Goal: Connect with others: Connect with others

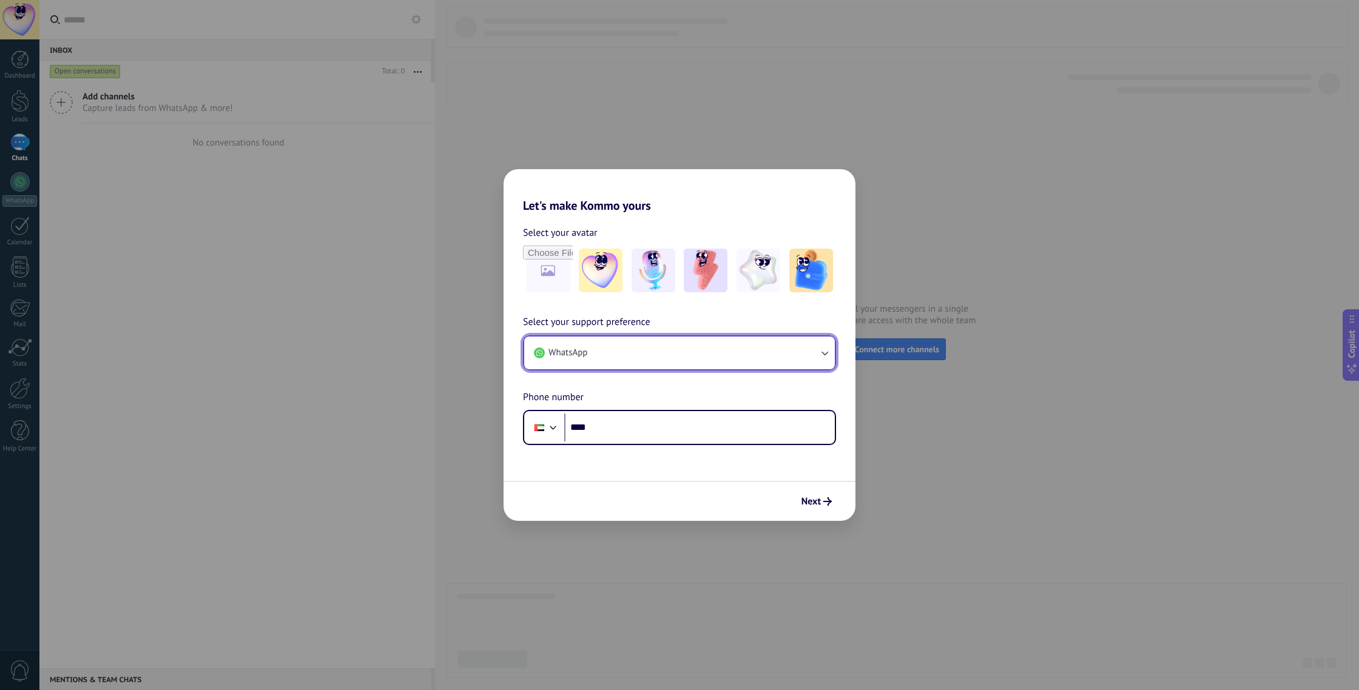
click at [593, 356] on button "WhatsApp" at bounding box center [679, 353] width 311 height 33
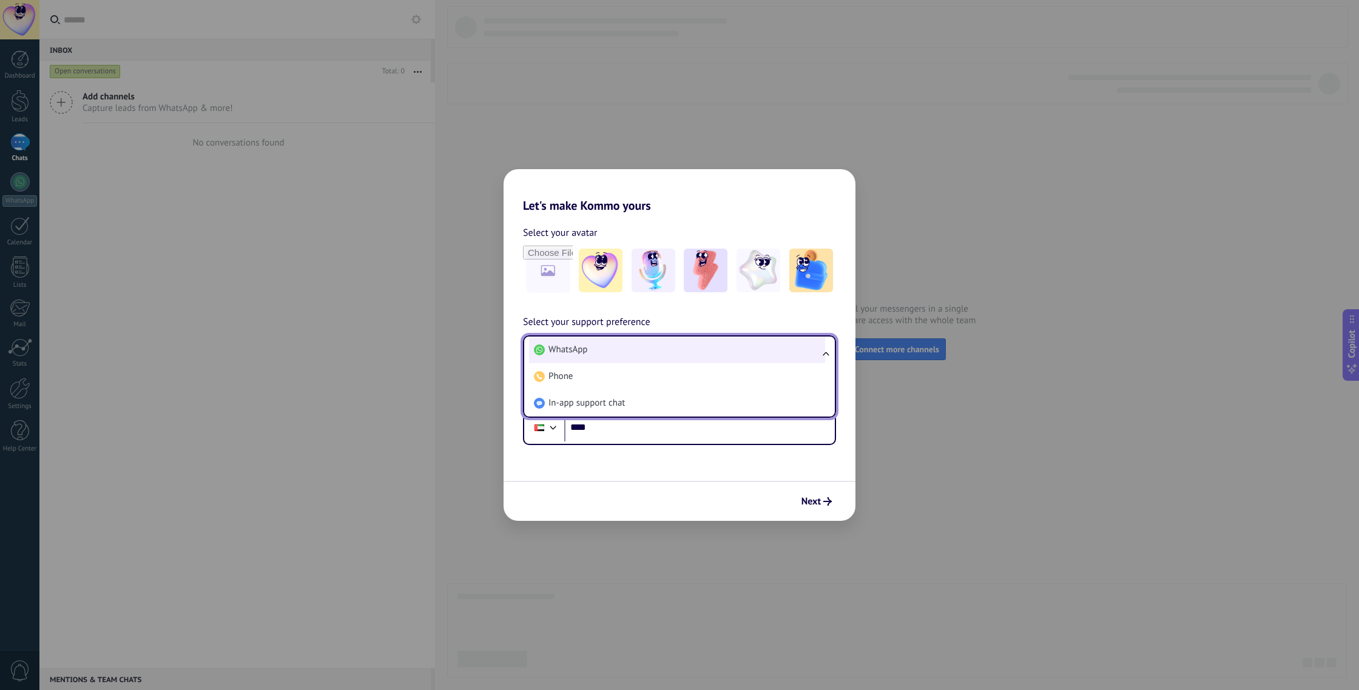
click at [593, 356] on li "WhatsApp" at bounding box center [677, 350] width 296 height 27
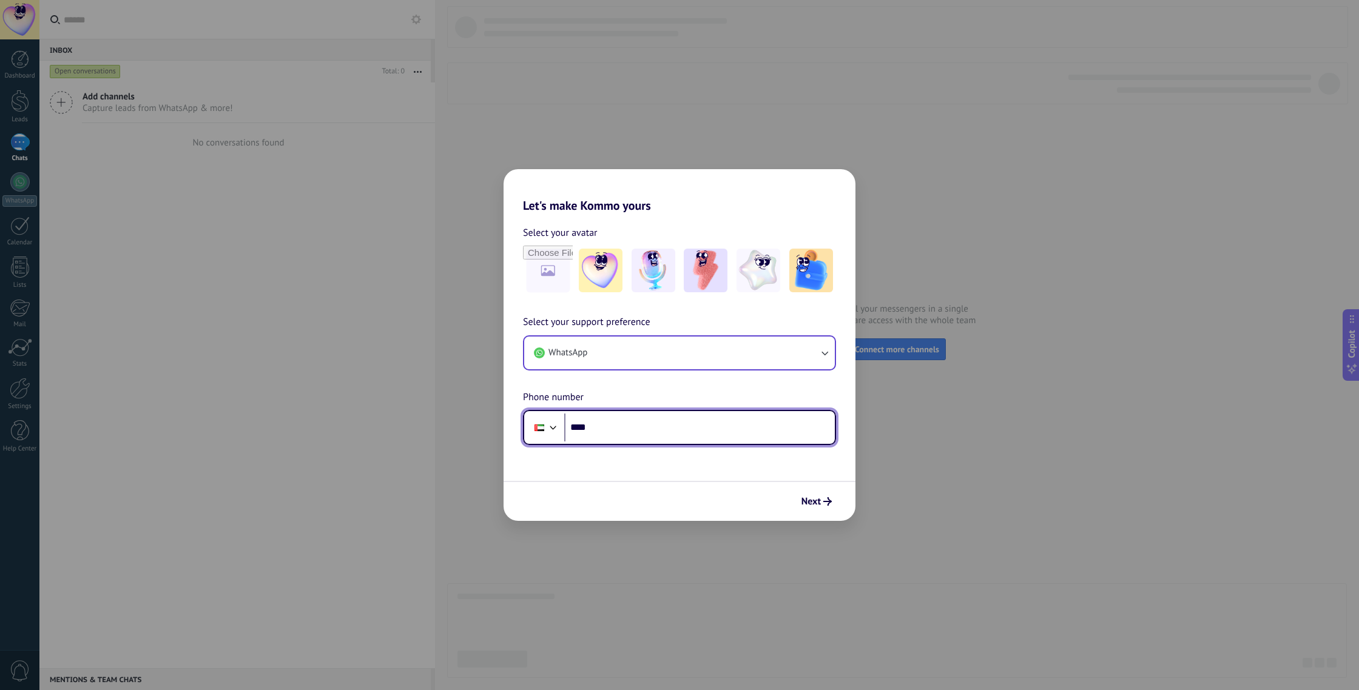
click at [600, 430] on input "****" at bounding box center [699, 428] width 270 height 28
type input "**********"
click at [821, 496] on button "Next" at bounding box center [816, 501] width 41 height 21
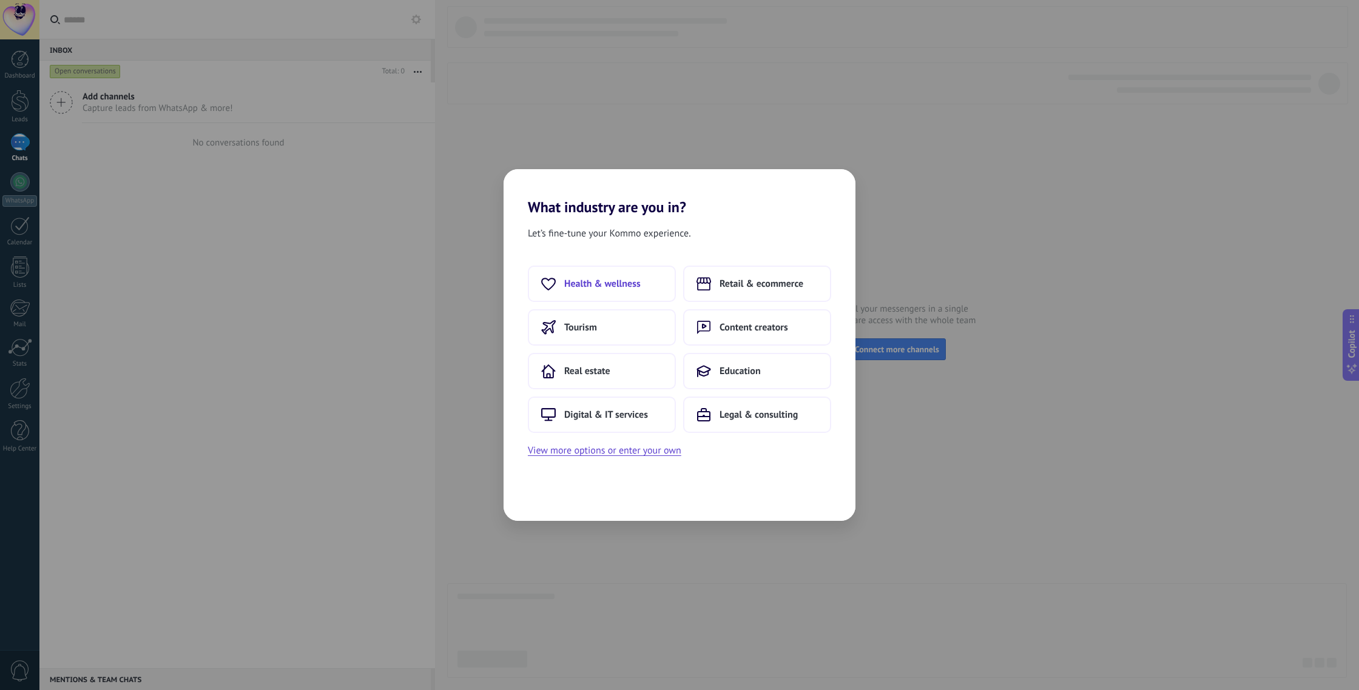
click at [596, 287] on span "Health & wellness" at bounding box center [602, 284] width 76 height 12
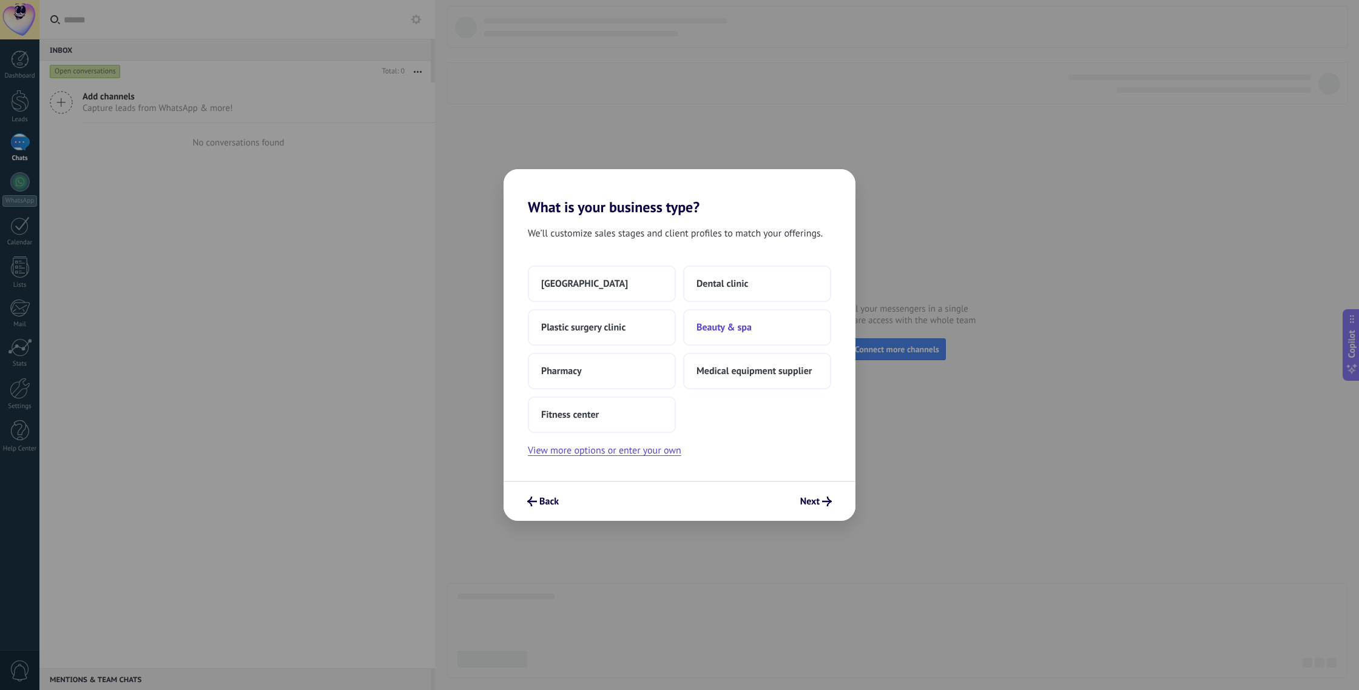
click at [710, 326] on span "Beauty & spa" at bounding box center [723, 327] width 55 height 12
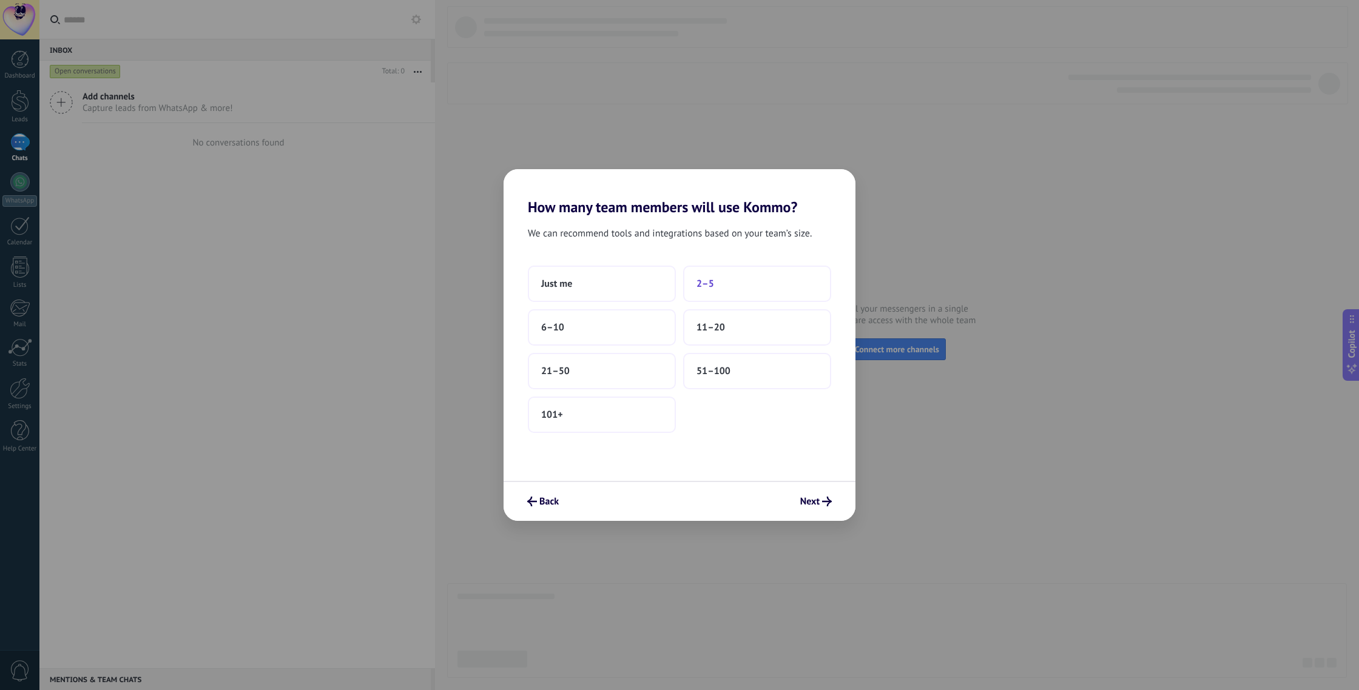
click at [707, 282] on span "2–5" at bounding box center [705, 284] width 18 height 12
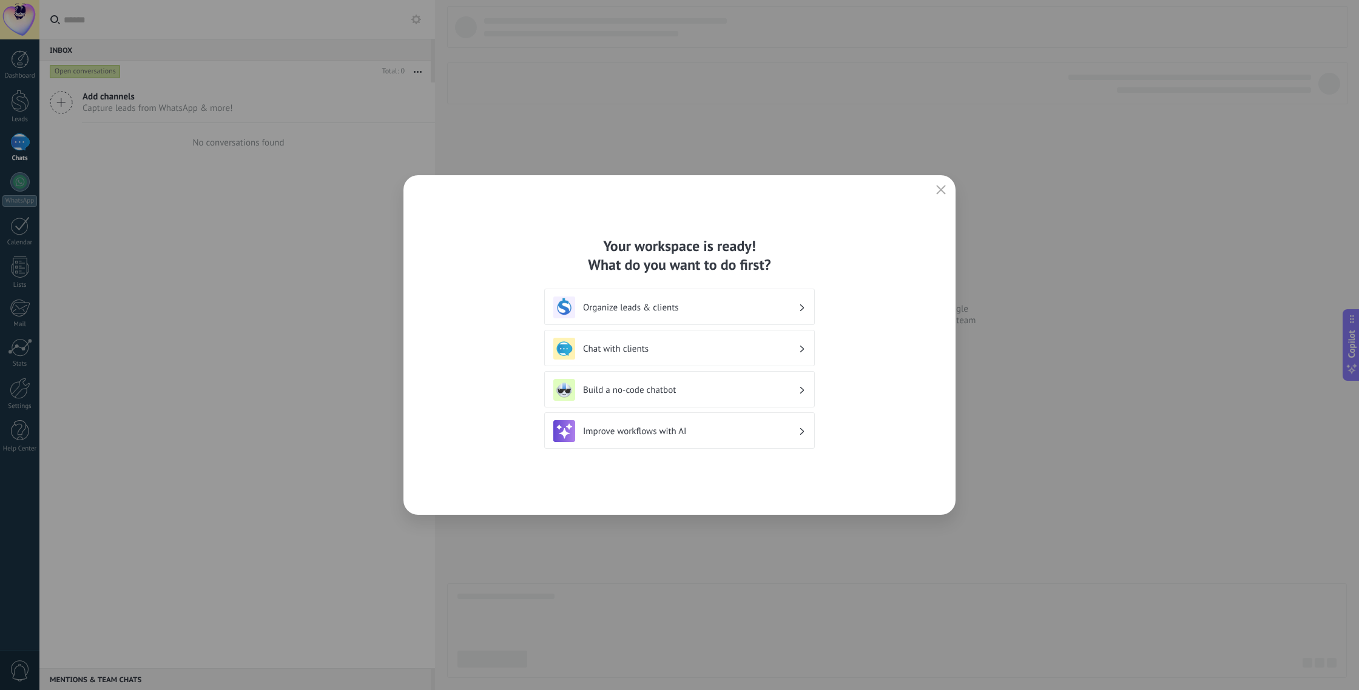
click at [643, 307] on h3 "Organize leads & clients" at bounding box center [690, 308] width 215 height 12
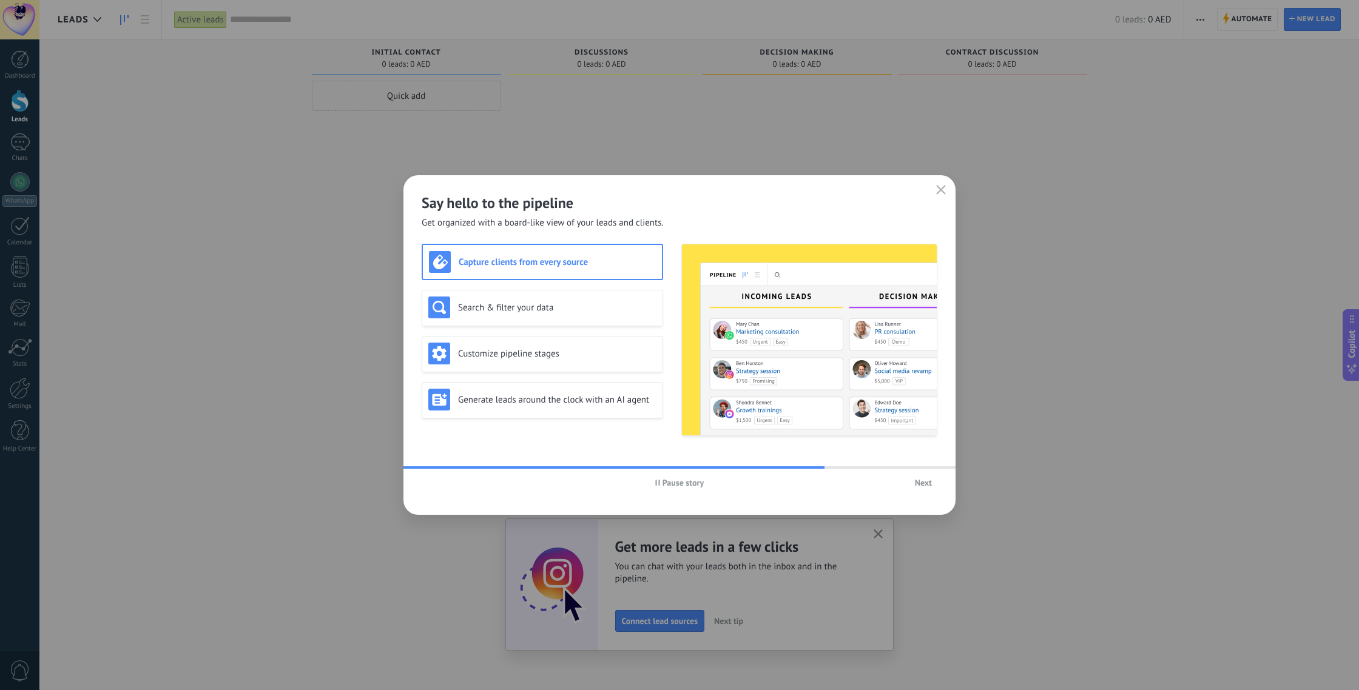
click at [930, 485] on span "Next" at bounding box center [923, 483] width 17 height 8
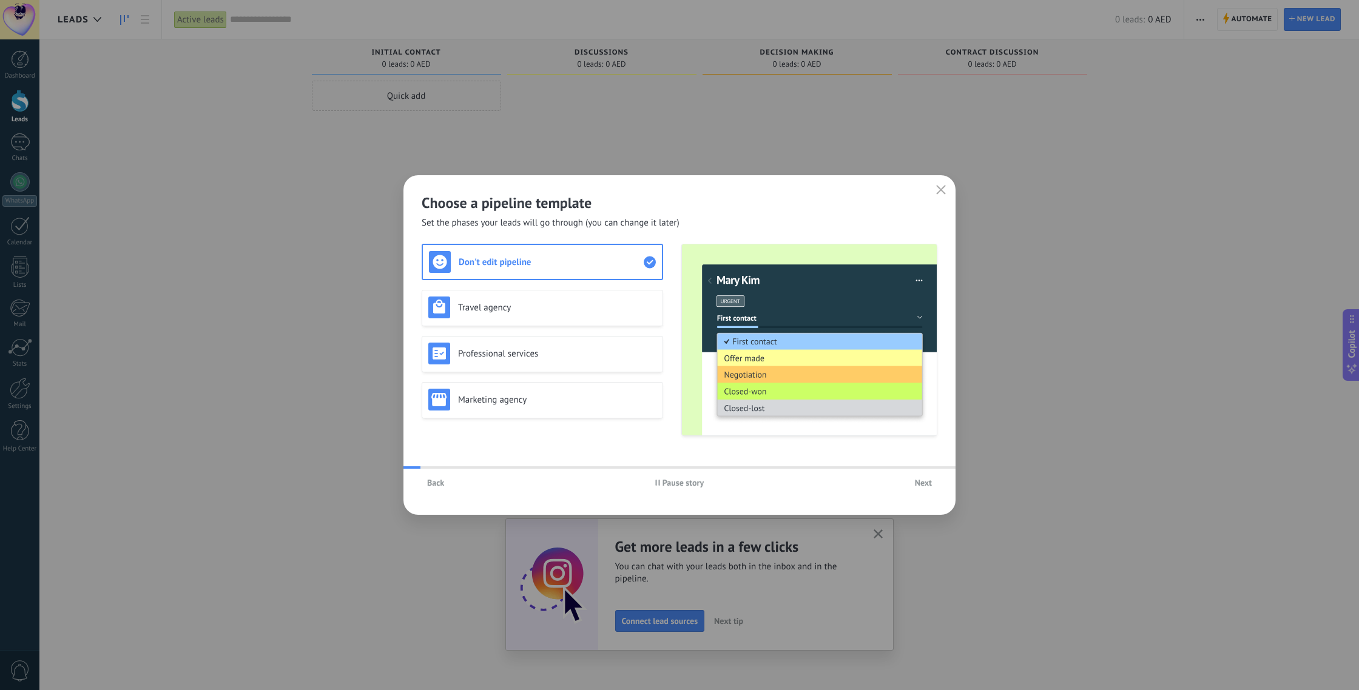
click at [930, 484] on span "Next" at bounding box center [923, 483] width 17 height 8
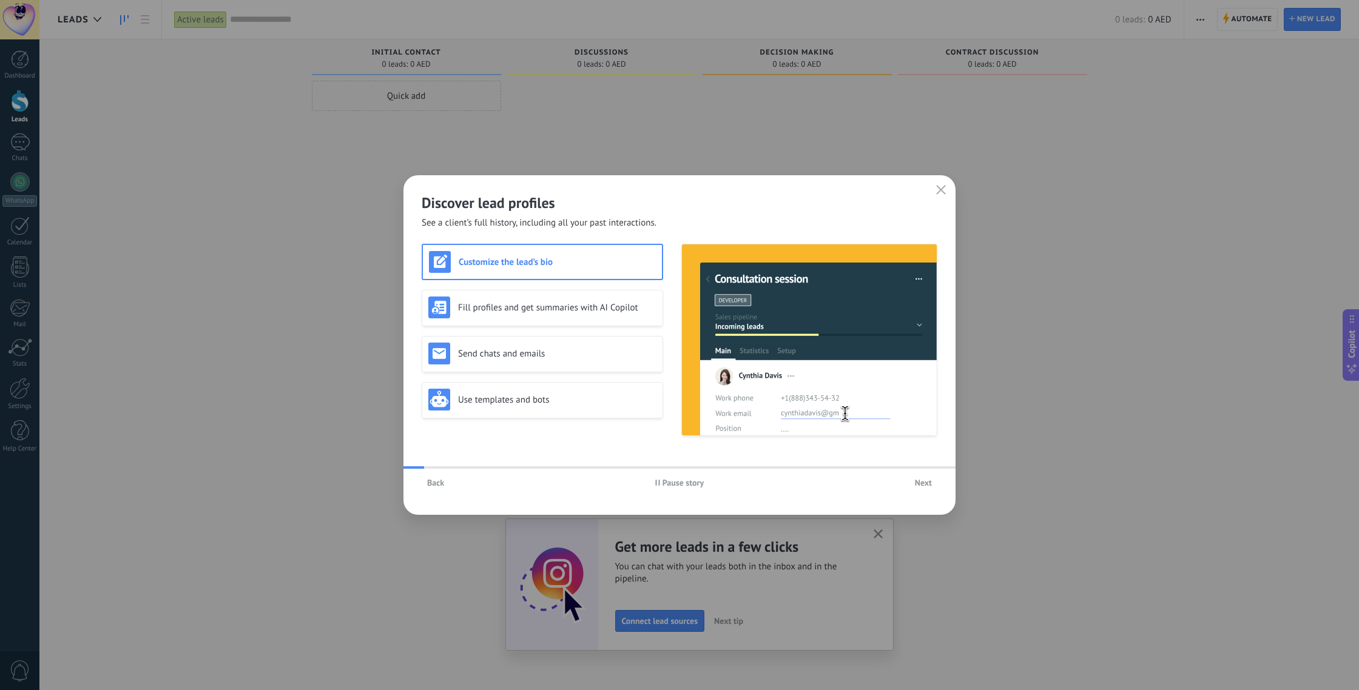
click at [930, 484] on span "Next" at bounding box center [923, 483] width 17 height 8
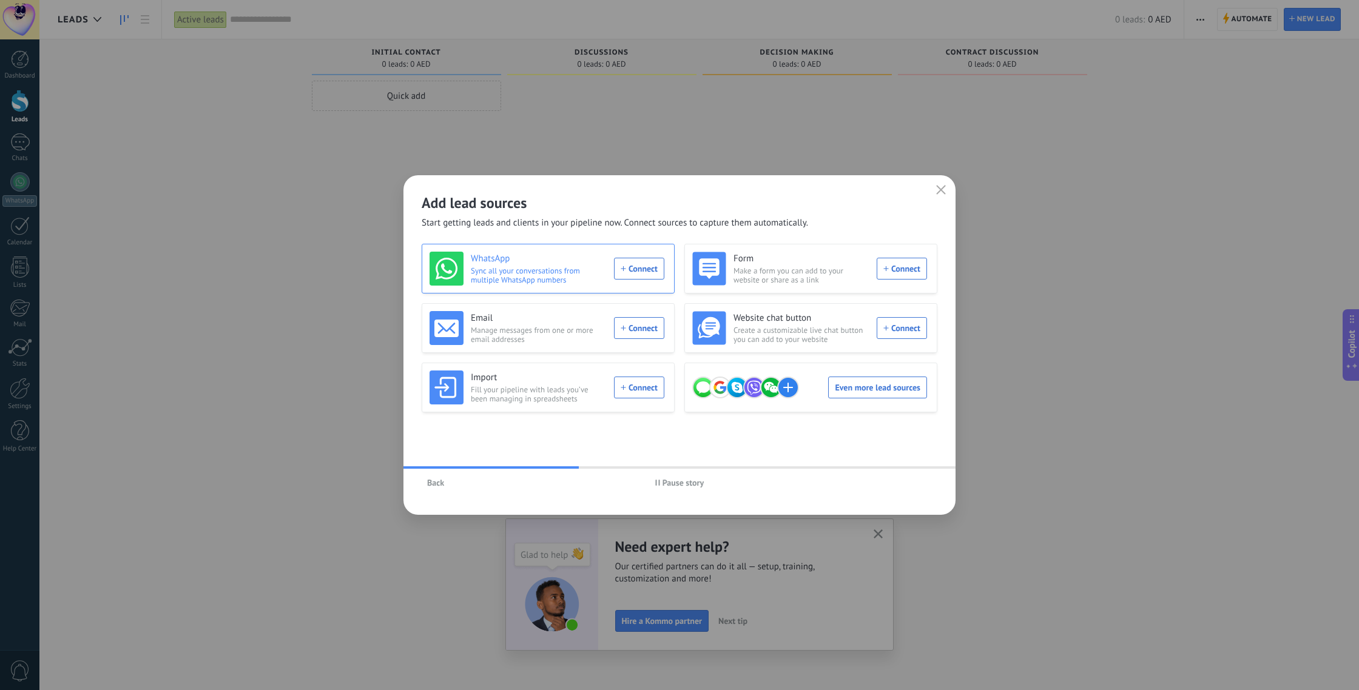
click at [557, 269] on span "Sync all your conversations from multiple WhatsApp numbers" at bounding box center [539, 275] width 136 height 18
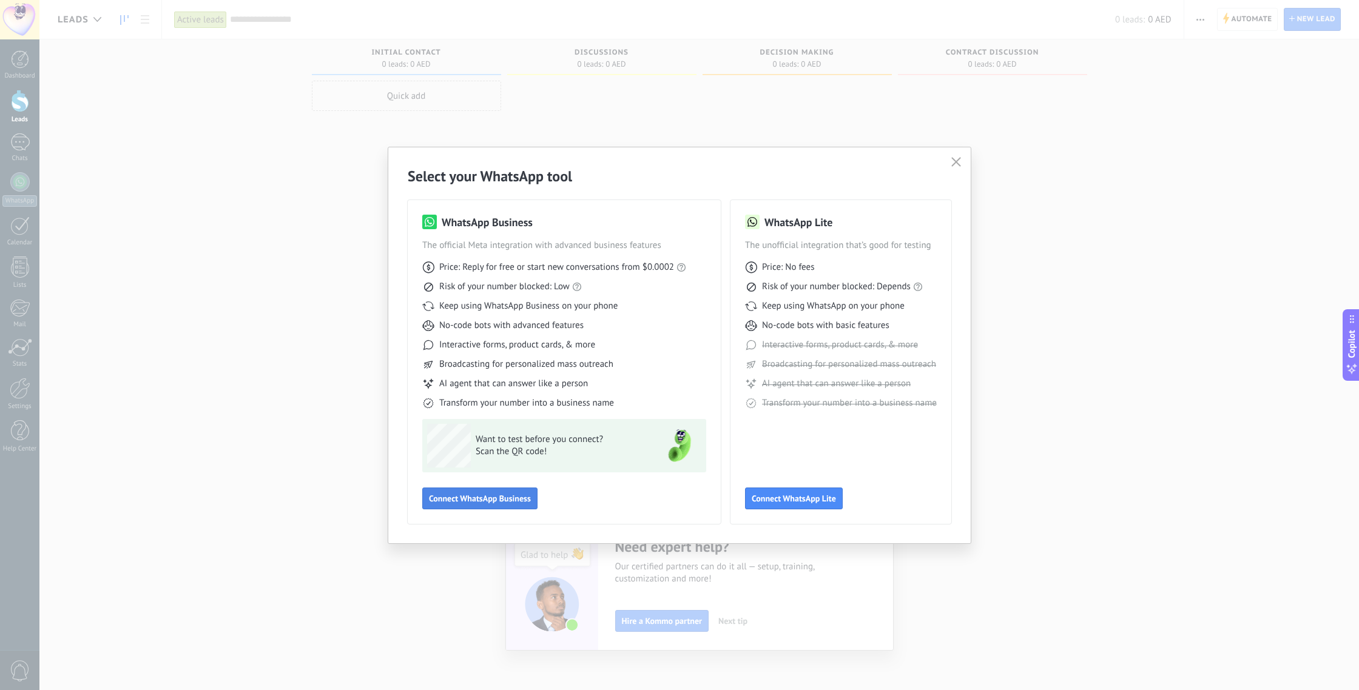
click at [486, 502] on span "Connect WhatsApp Business" at bounding box center [480, 498] width 102 height 8
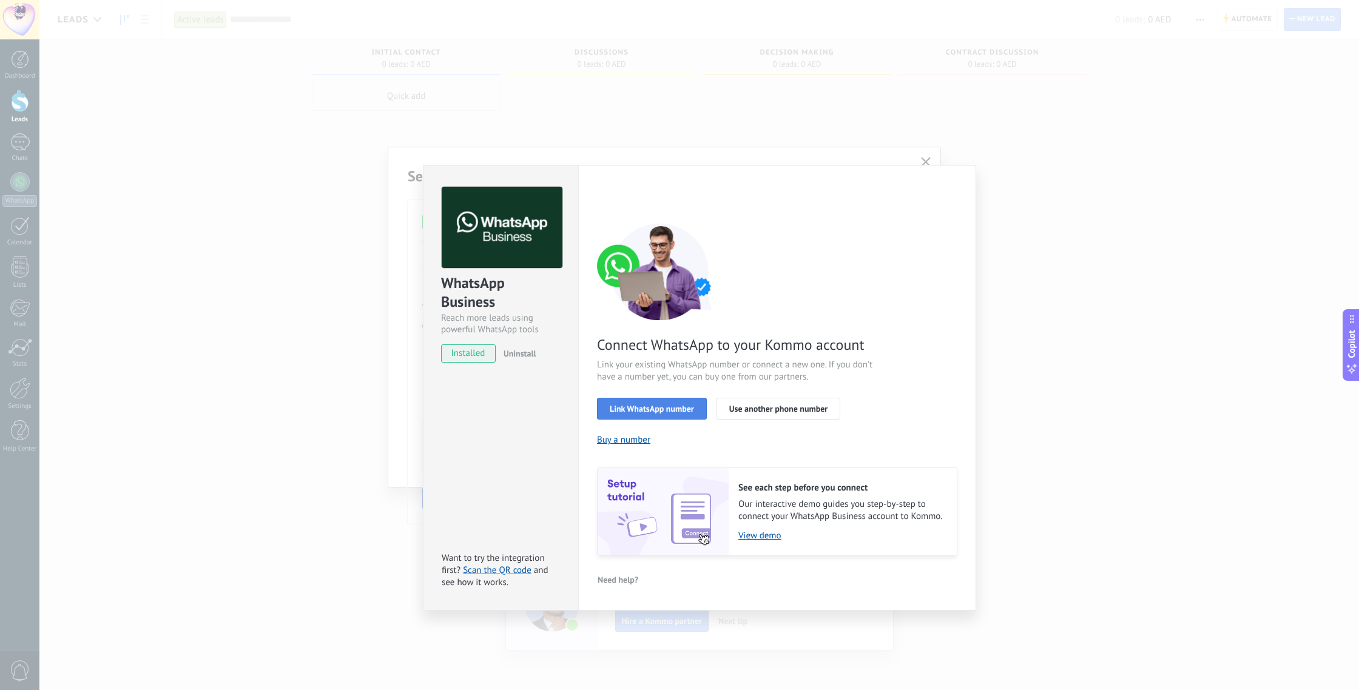
click at [660, 413] on span "Link WhatsApp number" at bounding box center [652, 409] width 84 height 8
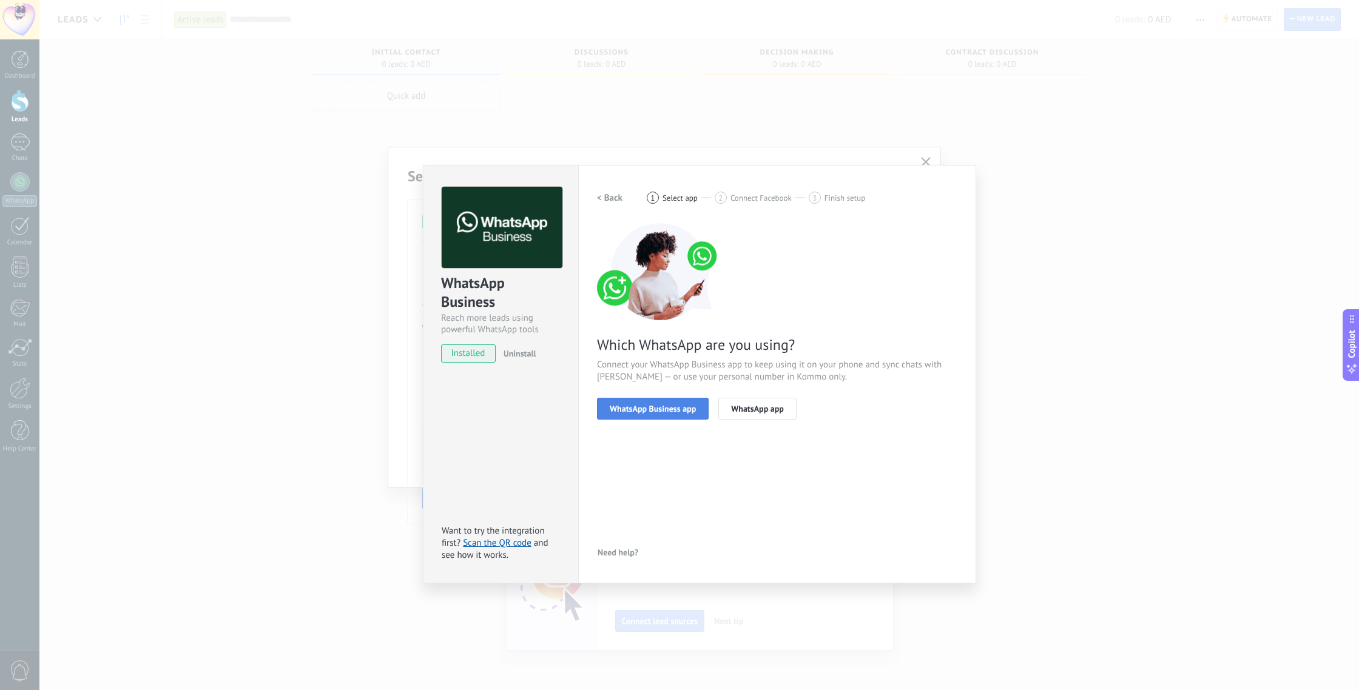
click at [659, 412] on span "WhatsApp Business app" at bounding box center [653, 409] width 86 height 8
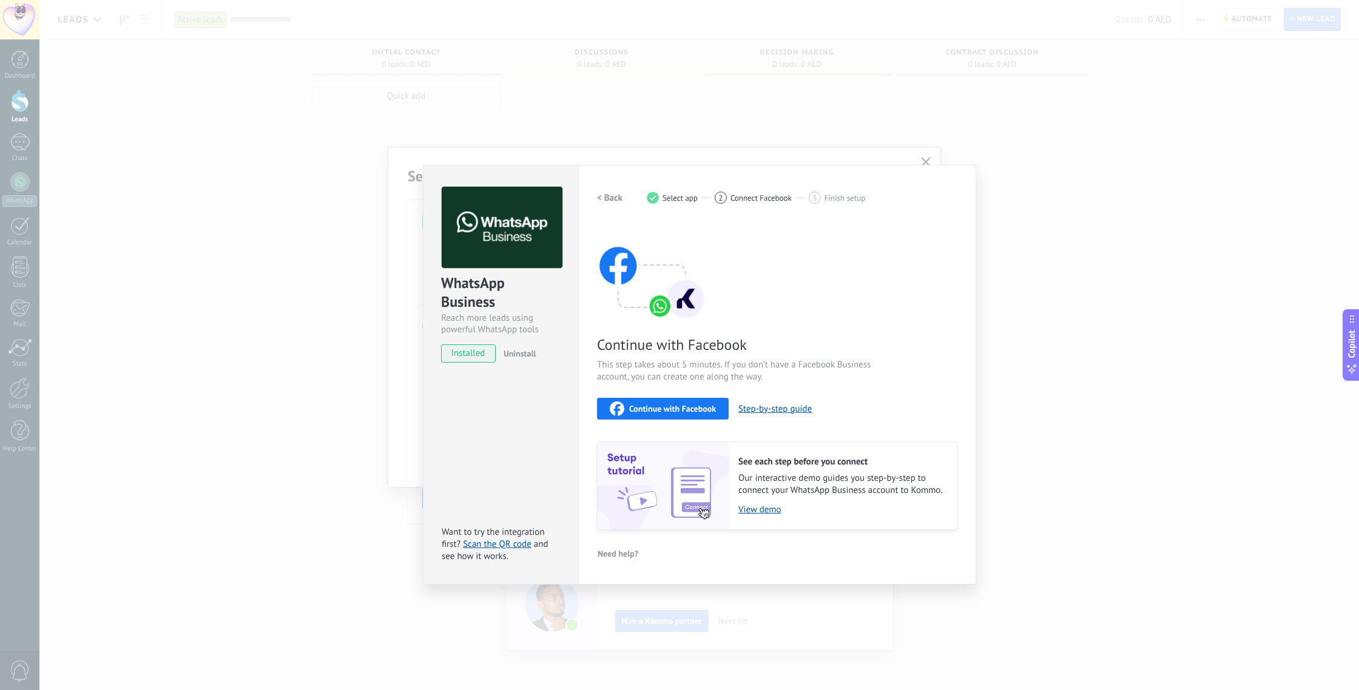
click at [685, 407] on span "Continue with Facebook" at bounding box center [672, 409] width 87 height 8
click at [680, 406] on span "Continue with Facebook" at bounding box center [672, 409] width 87 height 8
